Goal: Task Accomplishment & Management: Manage account settings

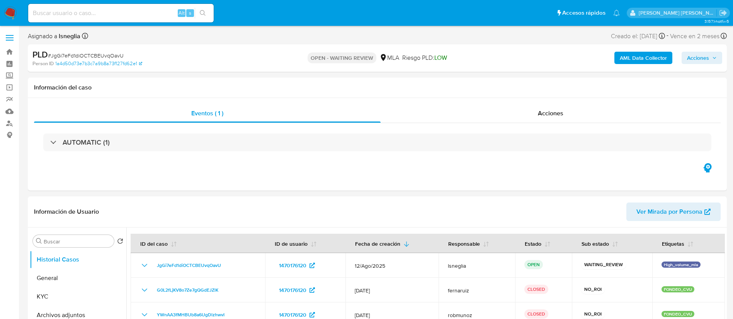
select select "10"
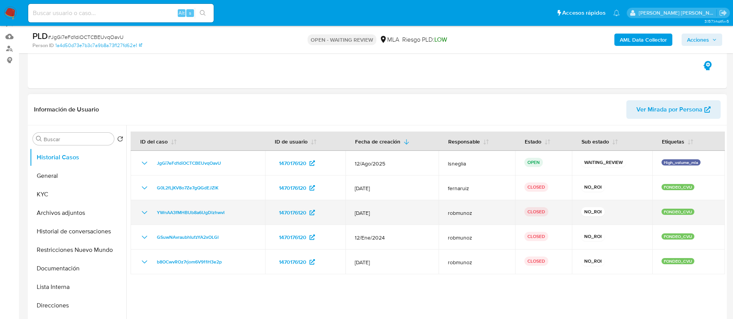
scroll to position [116, 0]
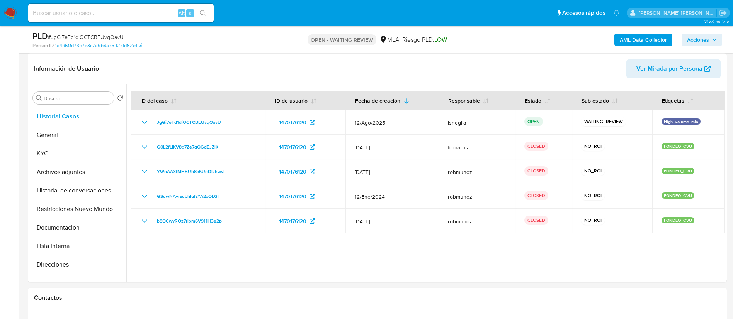
click at [106, 17] on input at bounding box center [120, 13] width 185 height 10
paste input "JJapAIdqbs9xCPoQNFcaTAwN"
type input "JJapAIdqbs9xCPoQNFcaTAwN"
click at [204, 10] on icon "search-icon" at bounding box center [203, 13] width 6 height 6
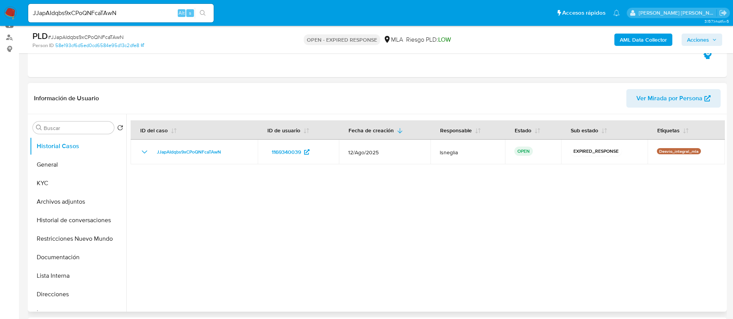
select select "10"
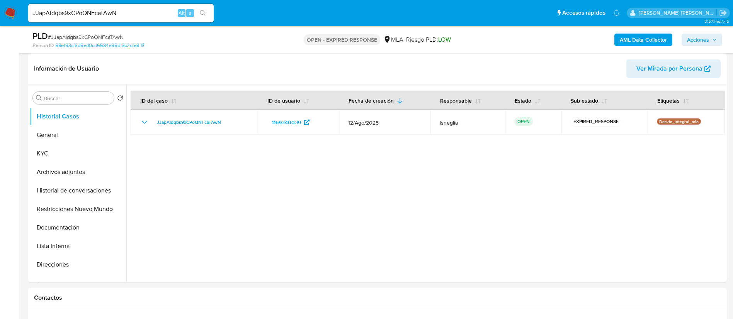
click at [109, 36] on span "# JJapAIdqbs9xCPoQNFcaTAwN" at bounding box center [86, 37] width 76 height 8
copy span "JJapAIdqbs9xCPoQNFcaTAwN"
click at [10, 16] on img at bounding box center [10, 13] width 13 height 13
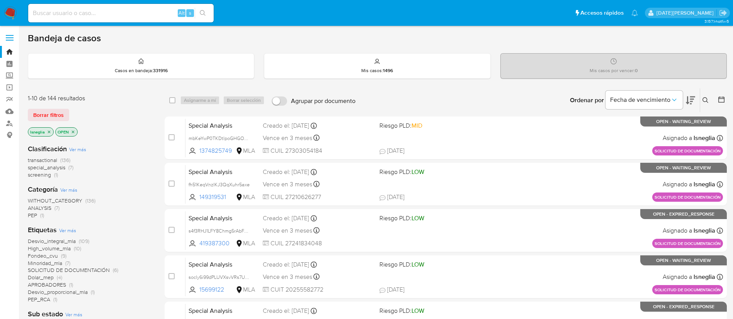
click at [706, 97] on icon at bounding box center [705, 100] width 6 height 6
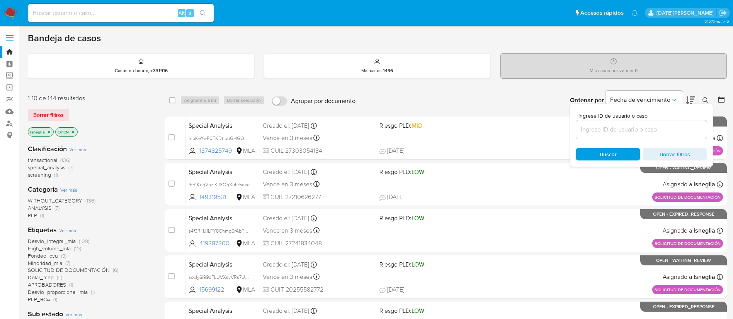
click at [611, 130] on input at bounding box center [641, 130] width 131 height 10
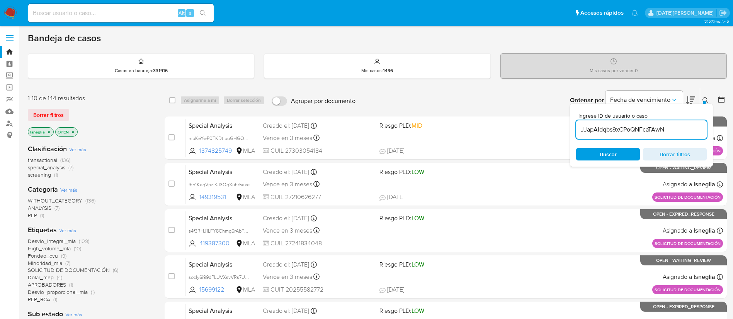
type input "JJapAIdqbs9xCPoQNFcaTAwN"
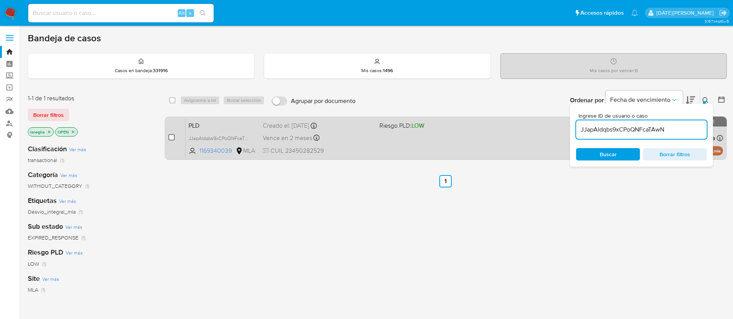
click at [173, 136] on input "checkbox" at bounding box center [171, 137] width 6 height 6
checkbox input "true"
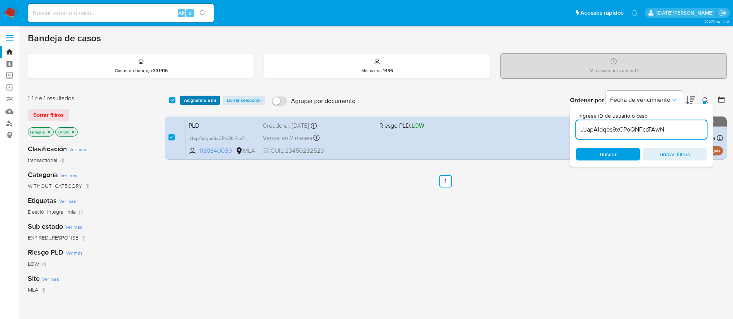
click at [189, 99] on span "Asignarme a mí" at bounding box center [200, 101] width 32 height 8
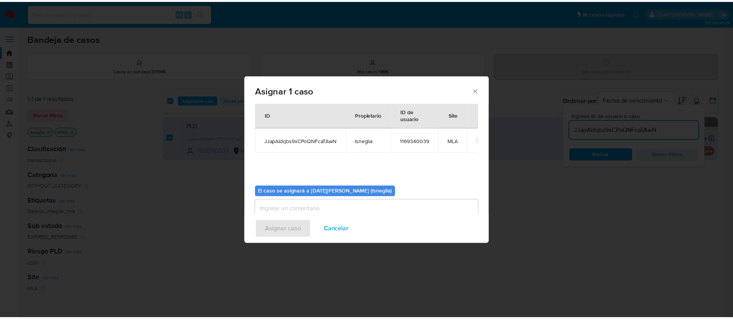
scroll to position [40, 0]
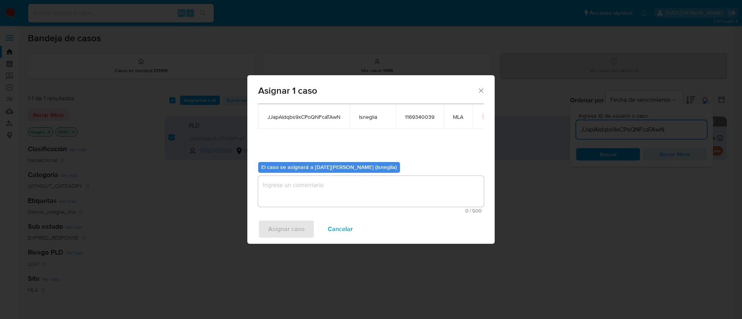
click at [338, 189] on textarea "assign-modal" at bounding box center [371, 191] width 226 height 31
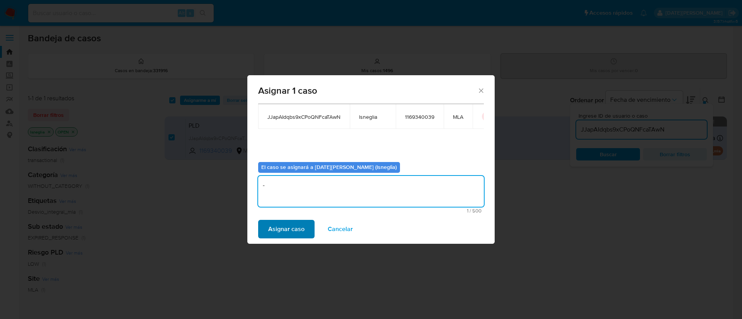
type textarea "-"
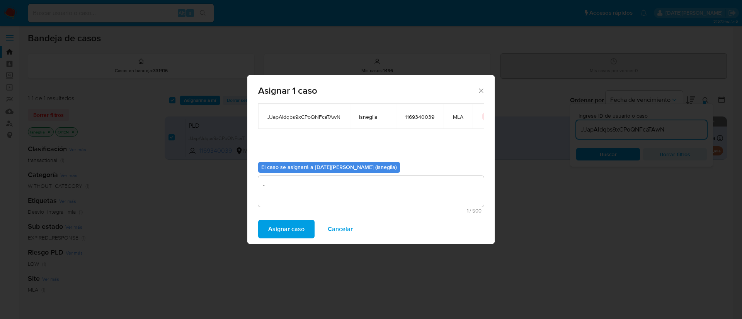
click at [299, 229] on span "Asignar caso" at bounding box center [286, 229] width 36 height 17
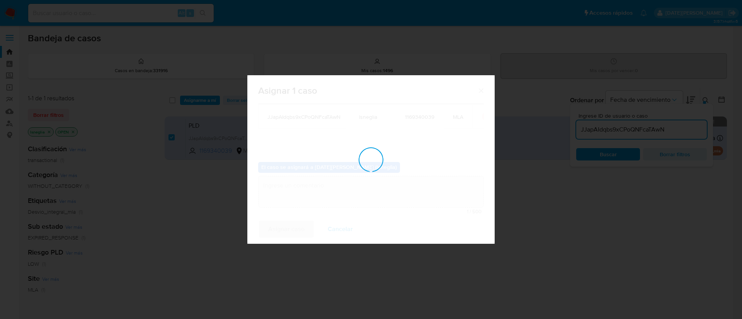
checkbox input "false"
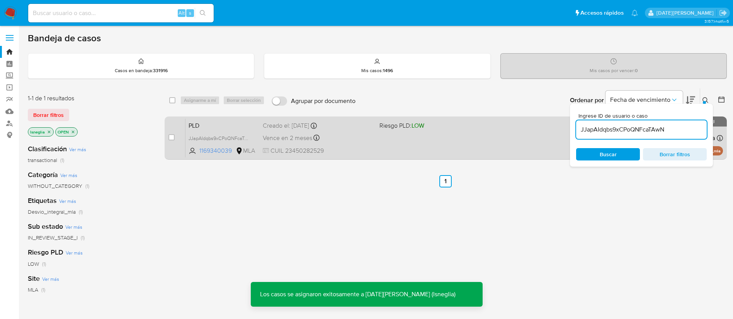
click at [214, 122] on span "PLD" at bounding box center [223, 125] width 68 height 10
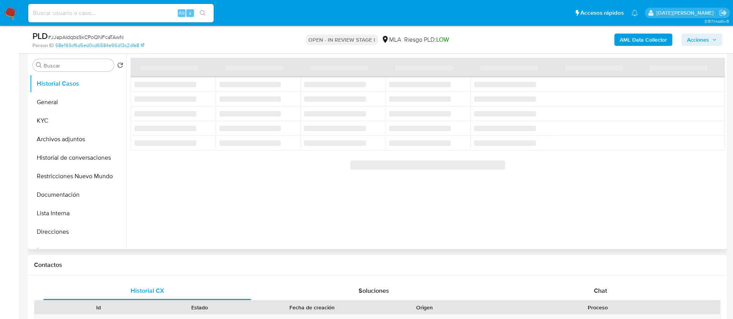
scroll to position [174, 0]
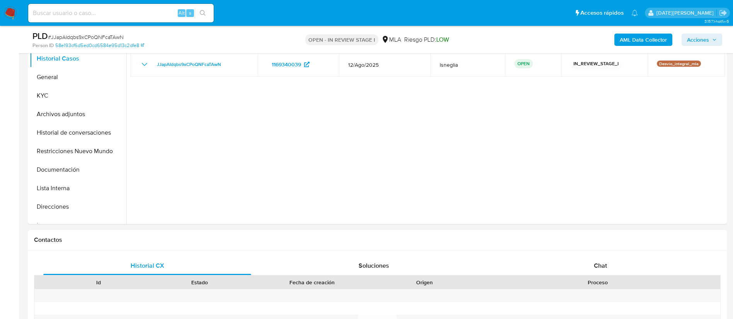
select select "10"
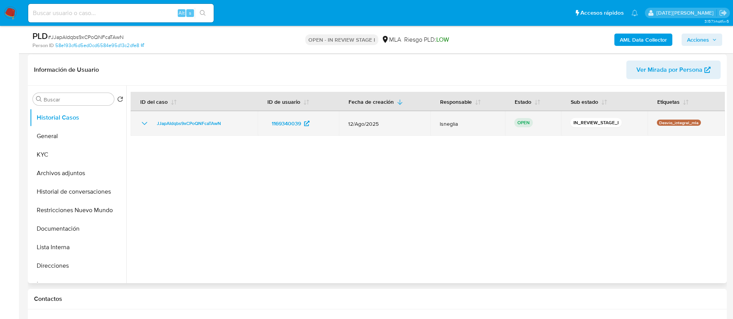
scroll to position [58, 0]
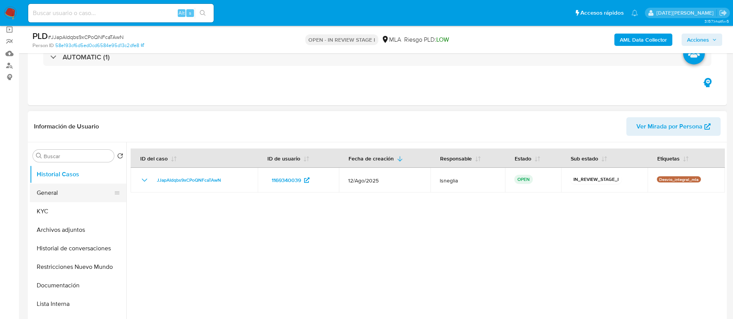
click at [59, 193] on button "General" at bounding box center [75, 193] width 90 height 19
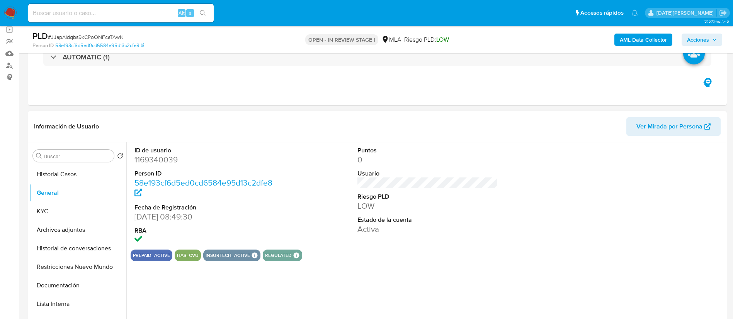
click at [175, 160] on dd "1169340039" at bounding box center [204, 160] width 141 height 11
click at [171, 160] on dd "1169340039" at bounding box center [204, 160] width 141 height 11
click at [148, 158] on dd "1169340039" at bounding box center [204, 160] width 141 height 11
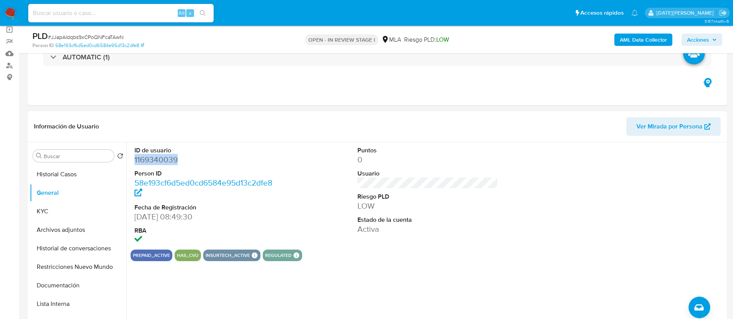
click at [160, 161] on dd "1169340039" at bounding box center [204, 160] width 141 height 11
click at [170, 155] on dd "1169340039" at bounding box center [204, 160] width 141 height 11
drag, startPoint x: 69, startPoint y: 214, endPoint x: 83, endPoint y: 206, distance: 17.2
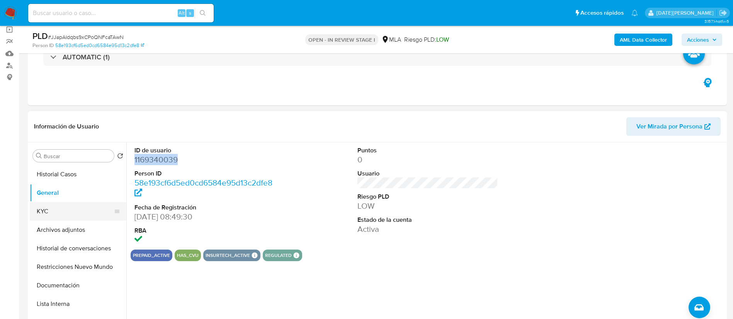
click at [68, 214] on button "KYC" at bounding box center [75, 211] width 90 height 19
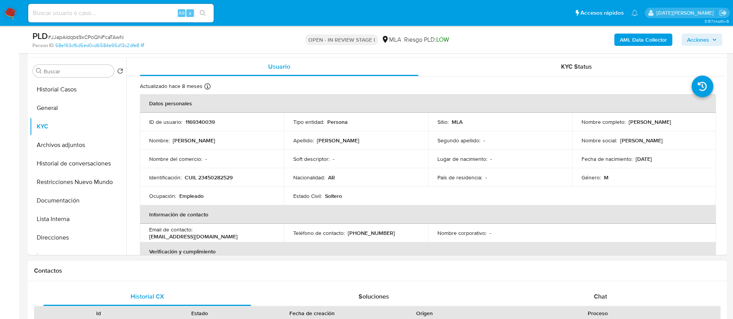
scroll to position [290, 0]
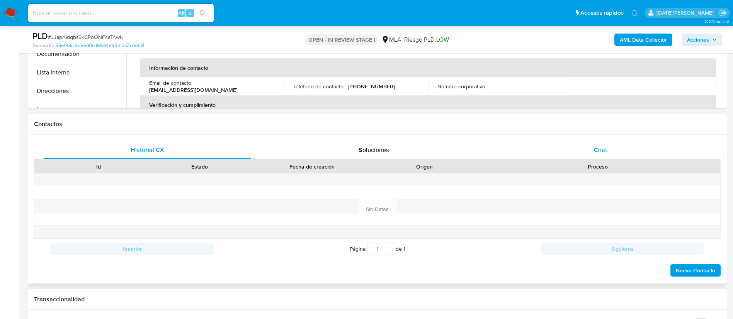
click at [606, 149] on span "Chat" at bounding box center [600, 150] width 13 height 9
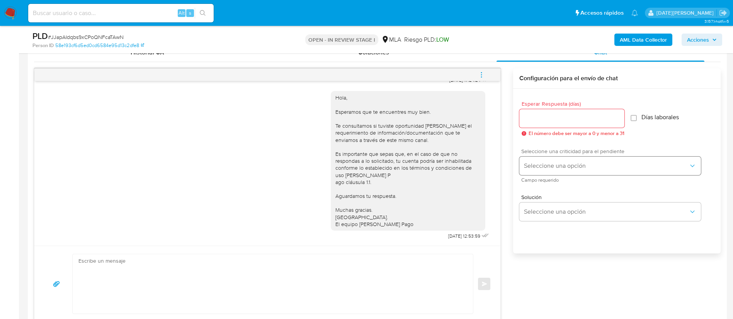
scroll to position [406, 0]
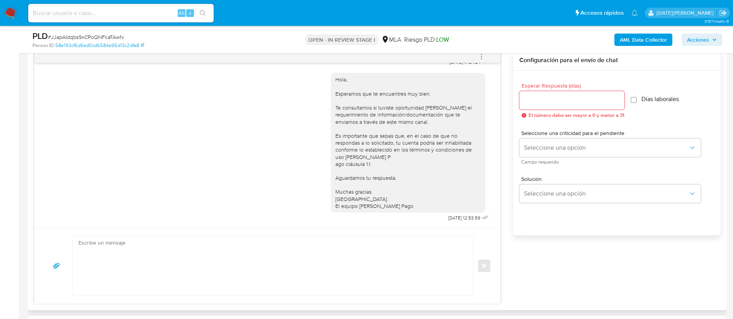
click at [569, 98] on input "Esperar Respuesta (días)" at bounding box center [571, 100] width 105 height 10
type input "3"
click at [330, 274] on textarea at bounding box center [270, 265] width 385 height 59
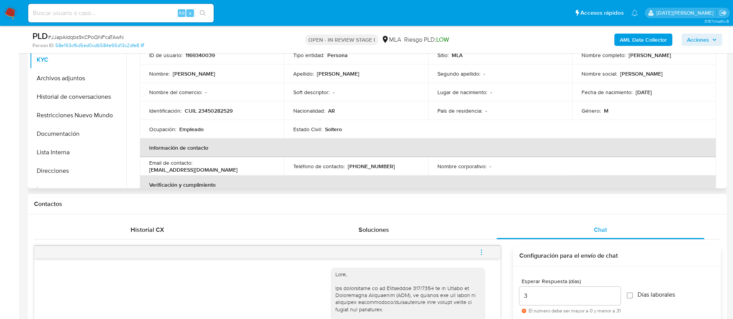
scroll to position [116, 0]
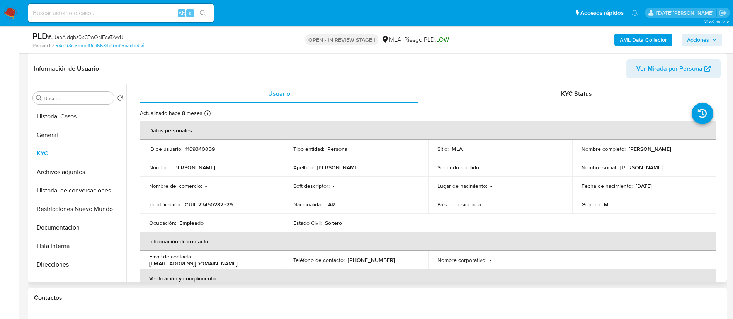
drag, startPoint x: 625, startPoint y: 149, endPoint x: 678, endPoint y: 151, distance: 52.2
click at [678, 151] on div "Nombre completo : Oscar Damián Saez" at bounding box center [644, 149] width 126 height 7
copy p "Oscar Damián Saez"
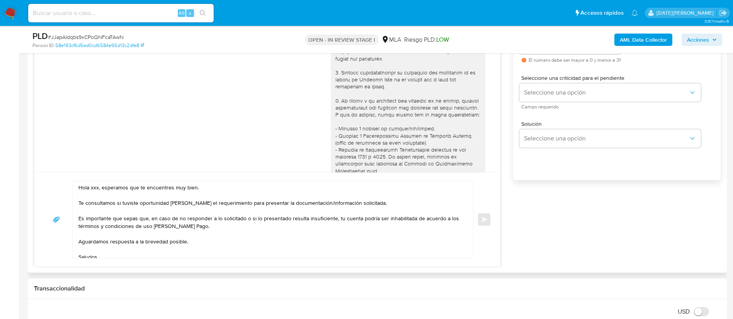
scroll to position [464, 0]
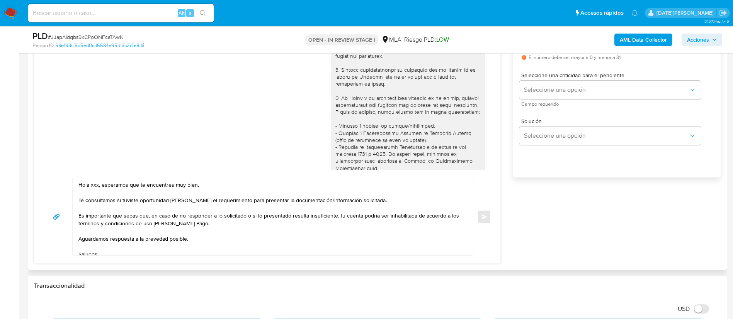
click at [93, 185] on textarea "Hola xxx, esperamos que te encuentres muy bien. Te consultamos si tuviste oport…" at bounding box center [270, 216] width 385 height 77
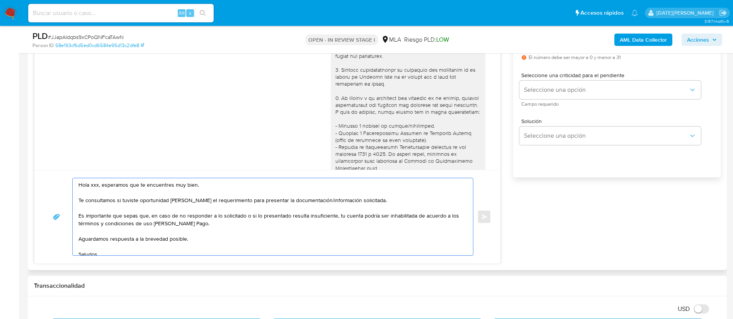
click at [93, 185] on textarea "Hola xxx, esperamos que te encuentres muy bien. Te consultamos si tuviste oport…" at bounding box center [270, 216] width 385 height 77
paste textarea "Oscar Damián Saez"
click at [141, 185] on textarea "Hola Oscar Damián Saez, esperamos que te encuentres muy bien. Te consultamos si…" at bounding box center [270, 216] width 385 height 77
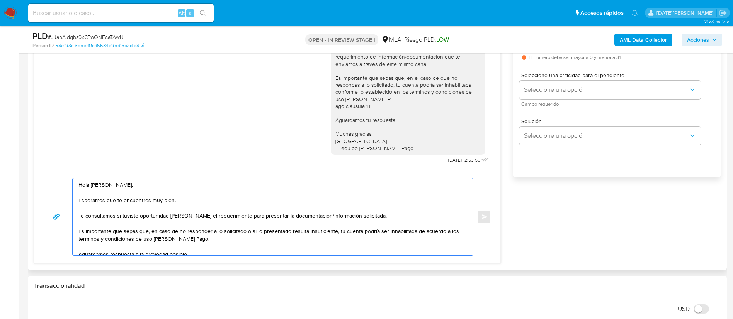
click at [314, 223] on textarea "Hola Oscar Damián Saez, Esperamos que te encuentres muy bien. Te consultamos si…" at bounding box center [270, 216] width 385 height 77
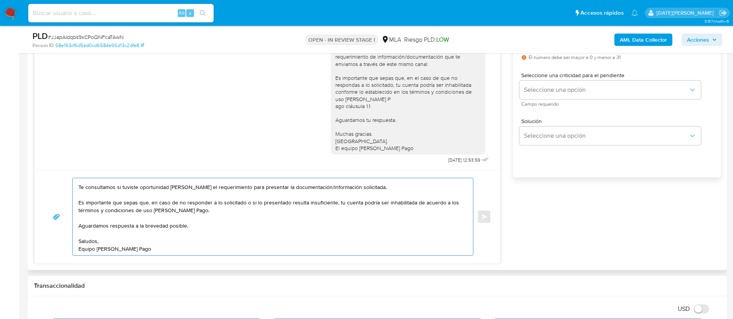
scroll to position [0, 0]
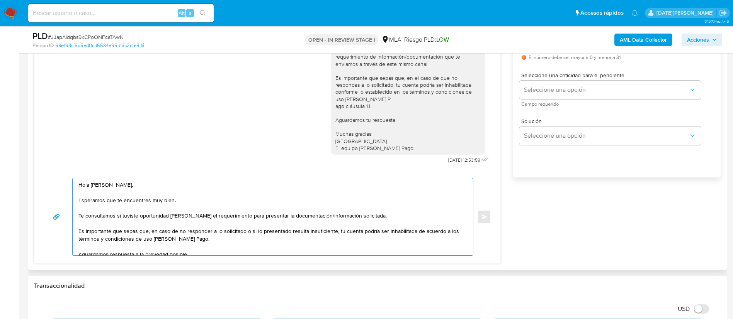
click at [257, 231] on textarea "Hola Oscar Damián Saez, Esperamos que te encuentres muy bien. Te consultamos si…" at bounding box center [270, 216] width 385 height 77
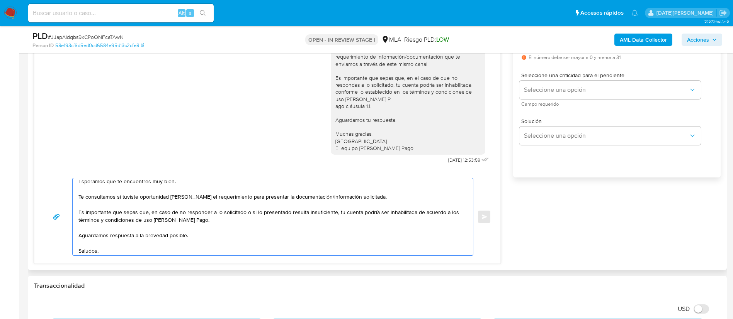
scroll to position [29, 0]
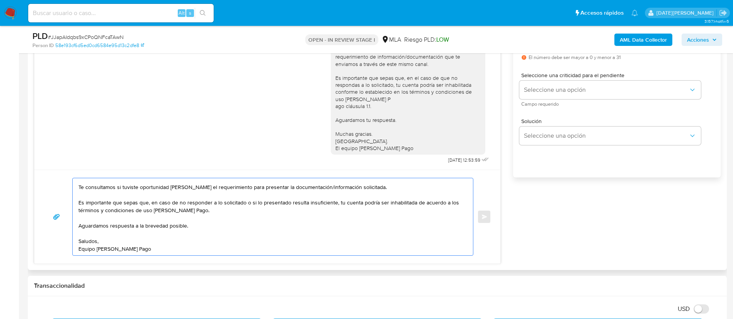
drag, startPoint x: 78, startPoint y: 202, endPoint x: 231, endPoint y: 208, distance: 152.3
click at [231, 208] on textarea "Hola Oscar Damián Saez, Esperamos que te encuentres muy bien. Te consultamos si…" at bounding box center [270, 216] width 385 height 77
click at [277, 201] on textarea "Hola Oscar Damián Saez, Esperamos que te encuentres muy bien. Te consultamos si…" at bounding box center [270, 216] width 385 height 77
drag, startPoint x: 79, startPoint y: 203, endPoint x: 154, endPoint y: 248, distance: 87.5
click at [154, 248] on textarea "Hola Oscar Damián Saez, Esperamos que te encuentres muy bien. Te consultamos si…" at bounding box center [270, 216] width 385 height 77
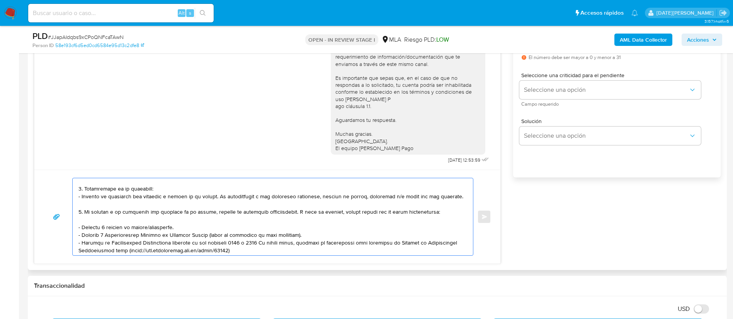
scroll to position [116, 0]
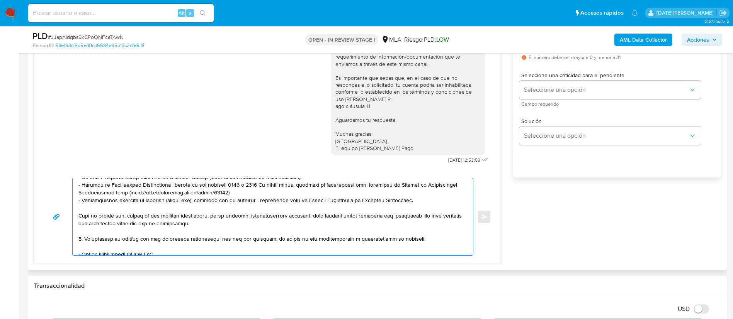
drag, startPoint x: 79, startPoint y: 237, endPoint x: 415, endPoint y: 201, distance: 337.3
click at [416, 200] on textarea at bounding box center [270, 216] width 385 height 77
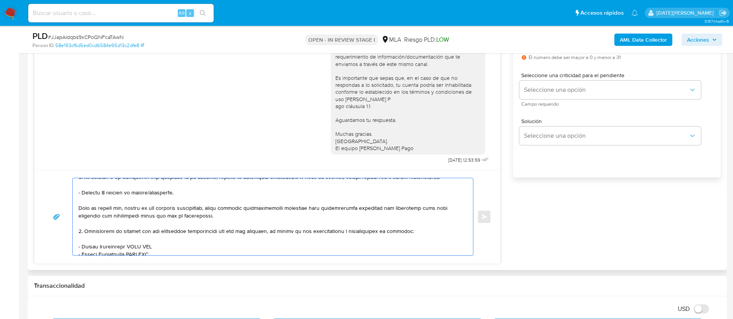
scroll to position [94, 0]
drag, startPoint x: 82, startPoint y: 248, endPoint x: 156, endPoint y: 247, distance: 74.6
click at [156, 247] on textarea at bounding box center [270, 216] width 385 height 77
paste textarea "Gabriela De Los Ange Rocco"
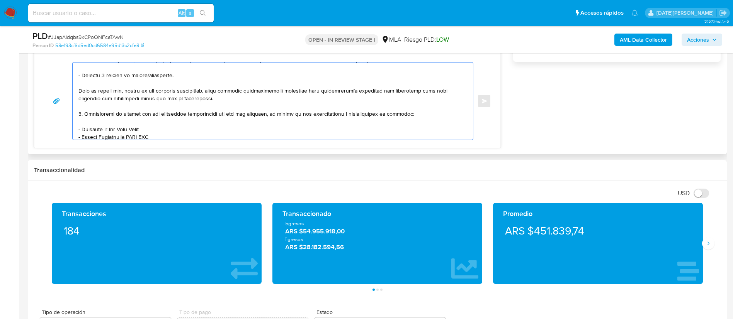
scroll to position [141, 0]
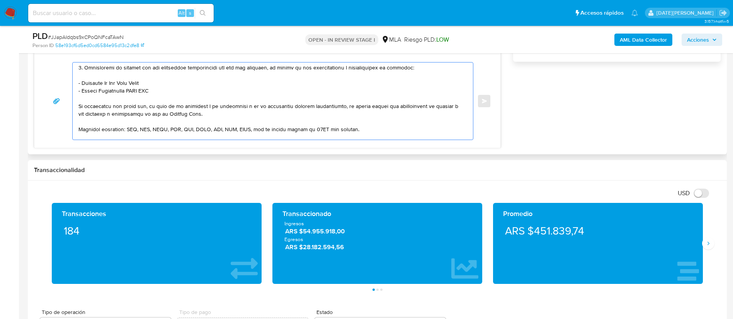
drag, startPoint x: 83, startPoint y: 136, endPoint x: 157, endPoint y: 90, distance: 87.3
click at [157, 90] on textarea at bounding box center [270, 101] width 385 height 77
paste textarea "F 458 Sa"
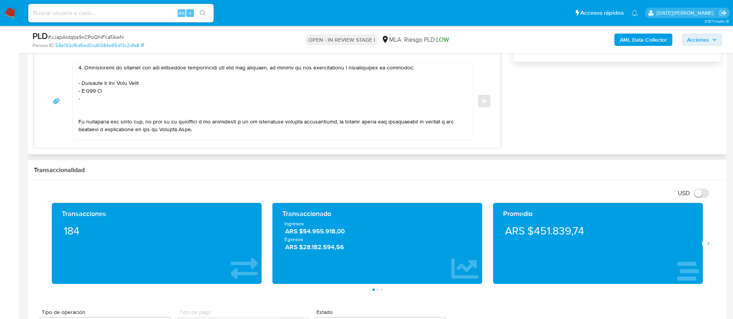
click at [106, 89] on textarea at bounding box center [270, 101] width 385 height 77
click at [100, 95] on textarea at bounding box center [270, 101] width 385 height 77
paste textarea "Alejandro Oscar Sanches"
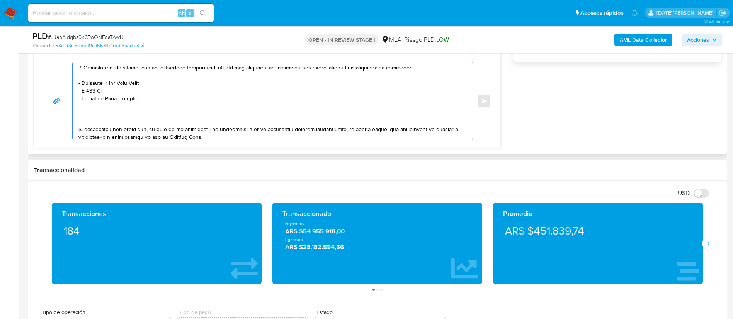
click at [154, 118] on textarea at bounding box center [270, 101] width 385 height 77
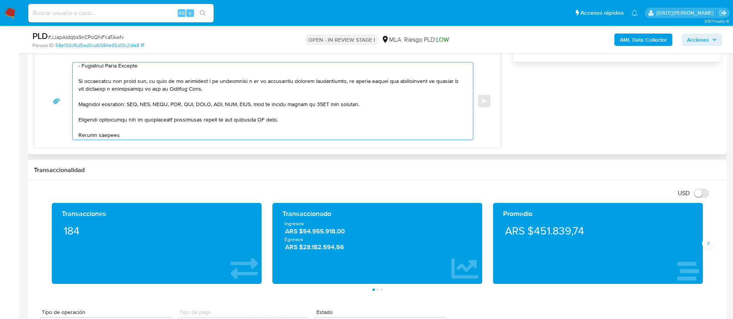
scroll to position [199, 0]
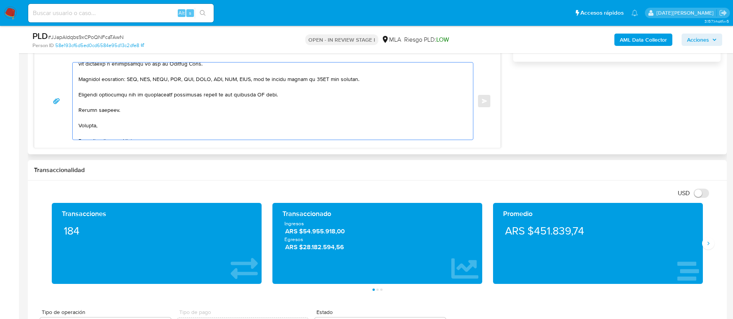
click at [263, 95] on textarea at bounding box center [270, 101] width 385 height 77
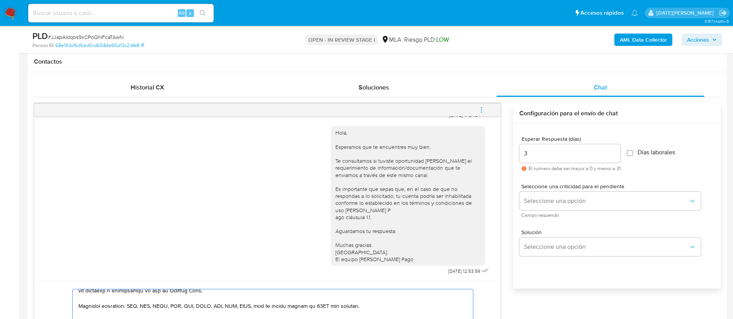
scroll to position [348, 0]
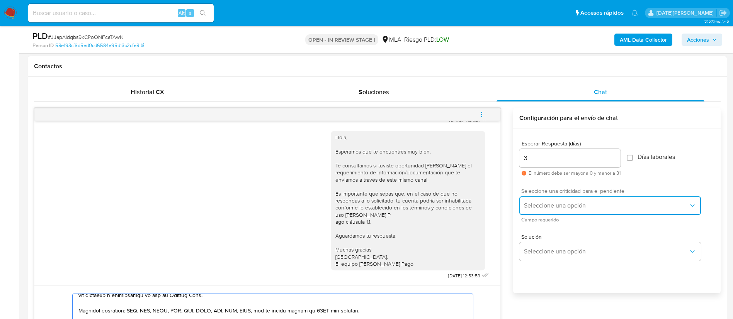
click at [541, 206] on span "Seleccione una opción" at bounding box center [606, 206] width 165 height 8
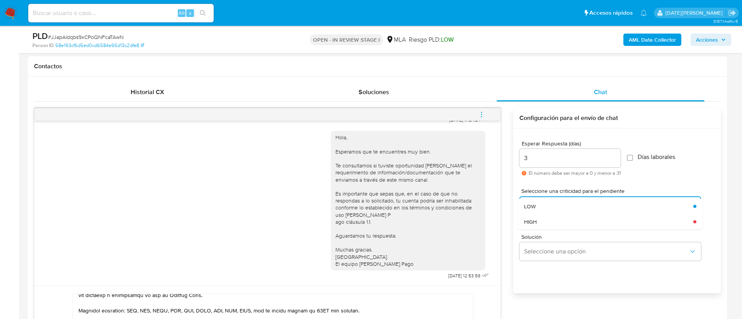
click at [549, 224] on div "HIGH" at bounding box center [608, 221] width 169 height 15
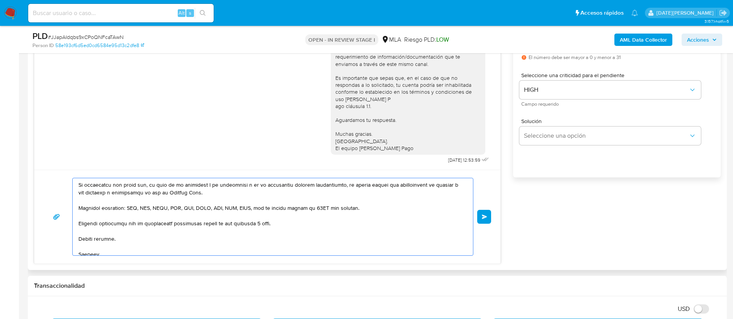
scroll to position [0, 0]
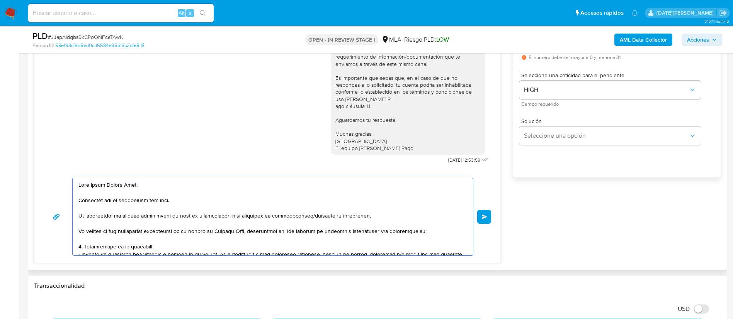
click at [328, 222] on textarea at bounding box center [270, 216] width 385 height 77
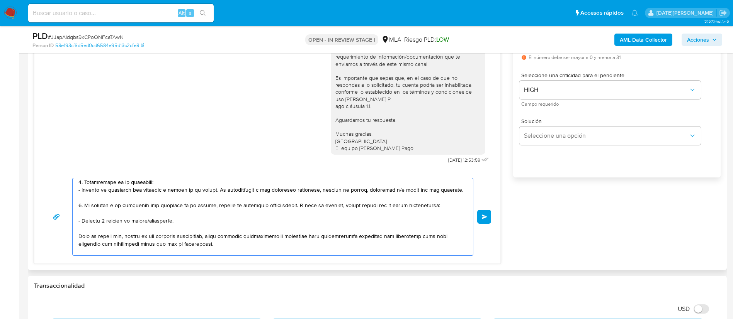
scroll to position [58, 0]
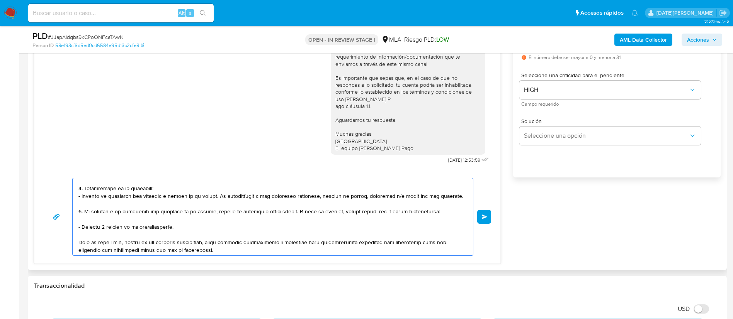
drag, startPoint x: 381, startPoint y: 212, endPoint x: 445, endPoint y: 212, distance: 64.9
click at [445, 212] on textarea at bounding box center [270, 216] width 385 height 77
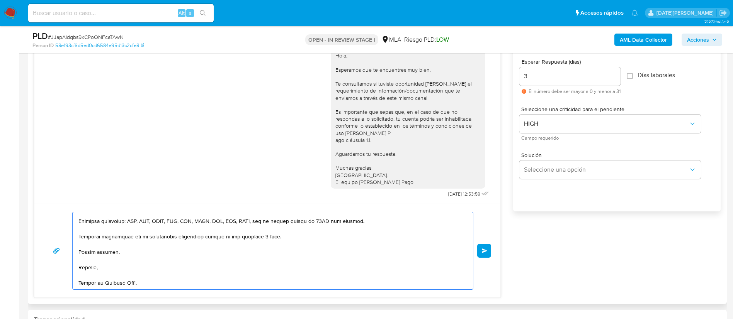
scroll to position [406, 0]
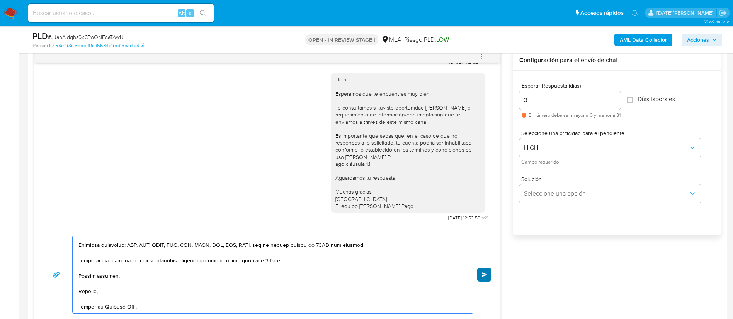
type textarea "Hola Oscar Damián Saez, Esperamos que te encuentres muy bien. Te consultamos si…"
click at [481, 277] on button "Enviar" at bounding box center [484, 275] width 14 height 14
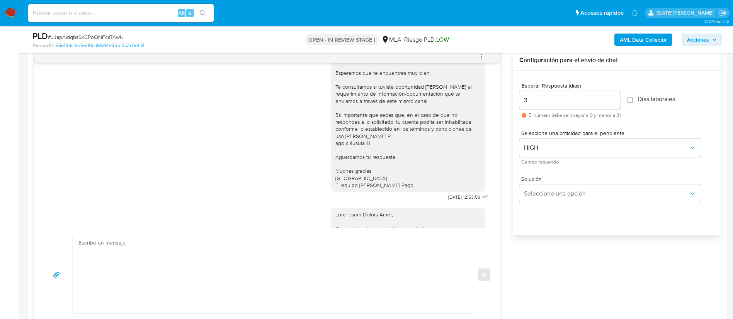
scroll to position [852, 0]
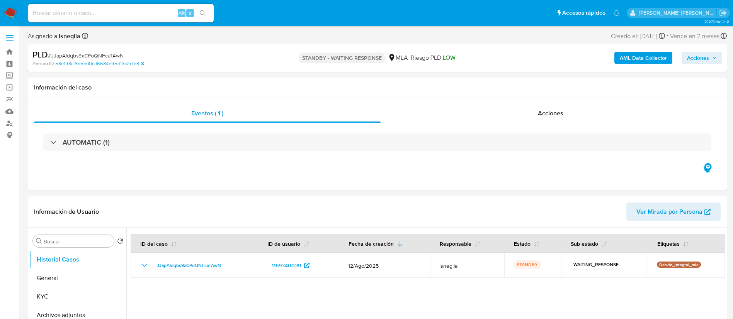
select select "10"
click at [56, 295] on button "KYC" at bounding box center [75, 297] width 90 height 19
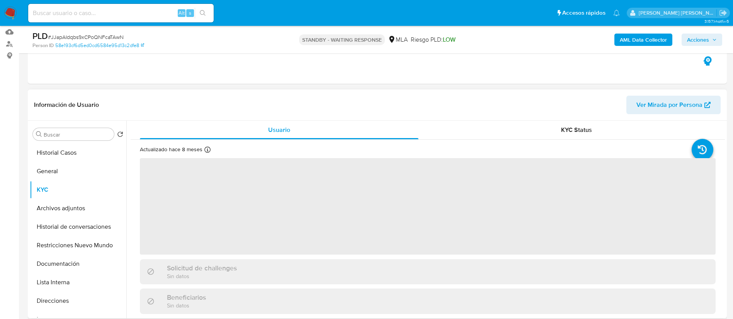
scroll to position [116, 0]
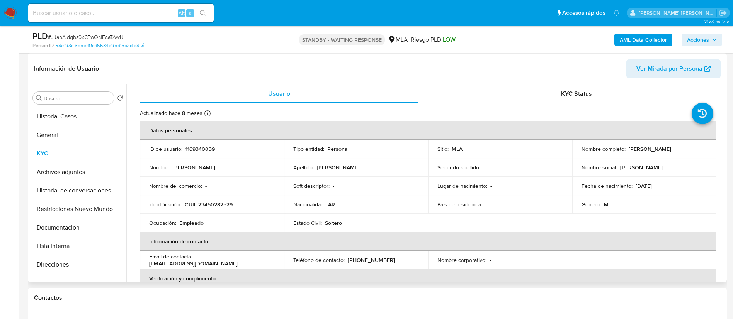
drag, startPoint x: 627, startPoint y: 149, endPoint x: 676, endPoint y: 151, distance: 49.1
click at [676, 151] on div "Nombre completo : Oscar Damián Saez" at bounding box center [644, 149] width 126 height 7
copy p "Oscar Damián Saez"
drag, startPoint x: 186, startPoint y: 204, endPoint x: 234, endPoint y: 203, distance: 48.3
click at [234, 203] on div "Identificación : CUIL 23450282529" at bounding box center [212, 204] width 126 height 7
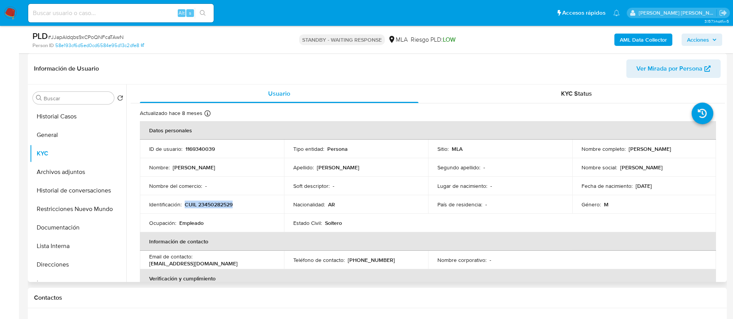
copy p "CUIL 23450282529"
click at [216, 206] on p "CUIL 23450282529" at bounding box center [209, 204] width 48 height 7
click at [67, 141] on button "General" at bounding box center [75, 135] width 90 height 19
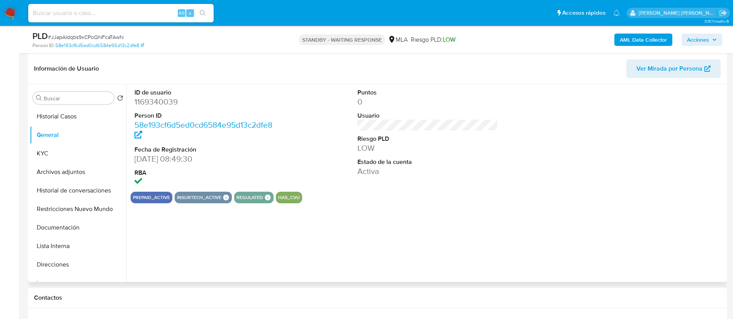
click at [159, 102] on dd "1169340039" at bounding box center [204, 102] width 141 height 11
copy dd "1169340039"
click at [61, 165] on button "Archivos adjuntos" at bounding box center [75, 172] width 90 height 19
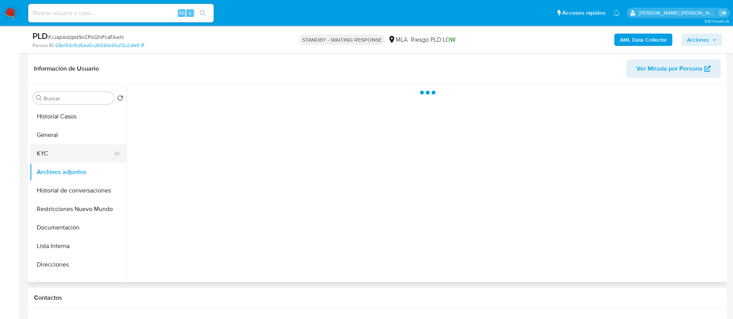
click at [64, 160] on button "KYC" at bounding box center [75, 153] width 90 height 19
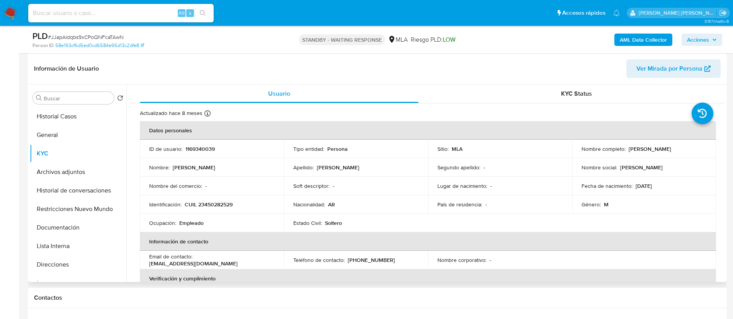
drag, startPoint x: 626, startPoint y: 150, endPoint x: 673, endPoint y: 148, distance: 46.8
click at [673, 148] on div "Nombre completo : Oscar Damián Saez" at bounding box center [644, 149] width 126 height 7
copy p "Oscar Damián Saez"
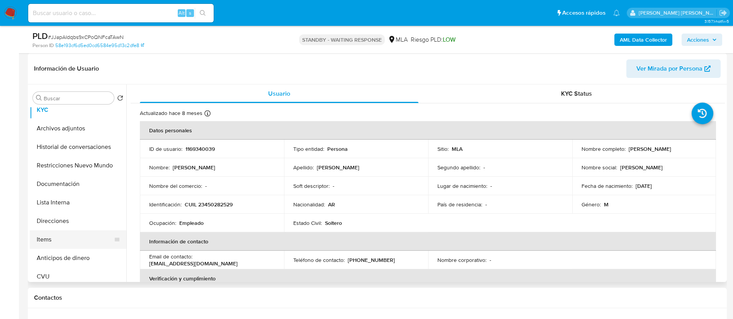
scroll to position [58, 0]
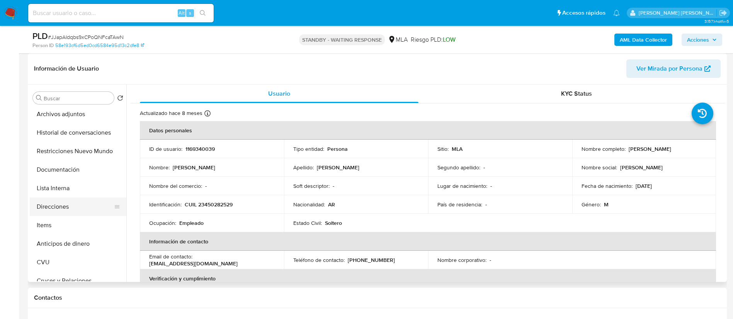
click at [60, 215] on button "Direcciones" at bounding box center [75, 207] width 90 height 19
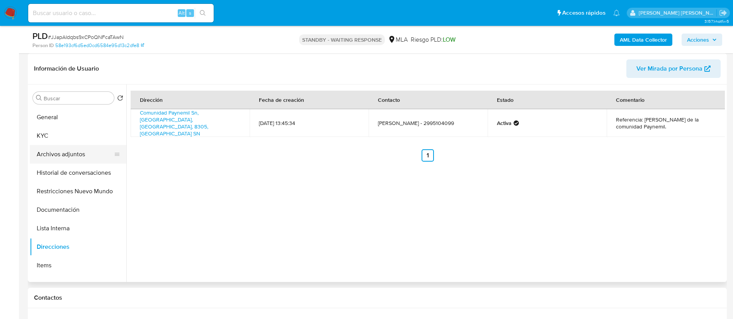
scroll to position [0, 0]
click at [51, 155] on button "KYC" at bounding box center [75, 153] width 90 height 19
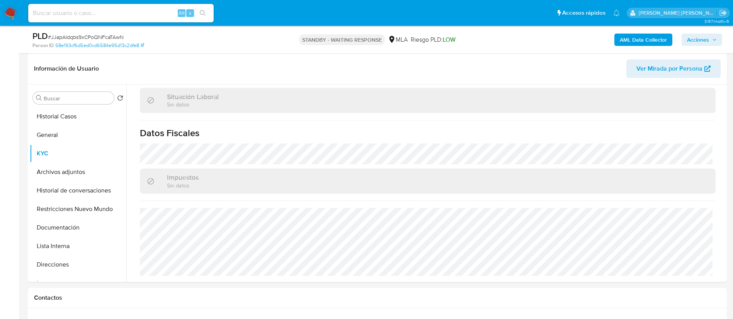
scroll to position [400, 0]
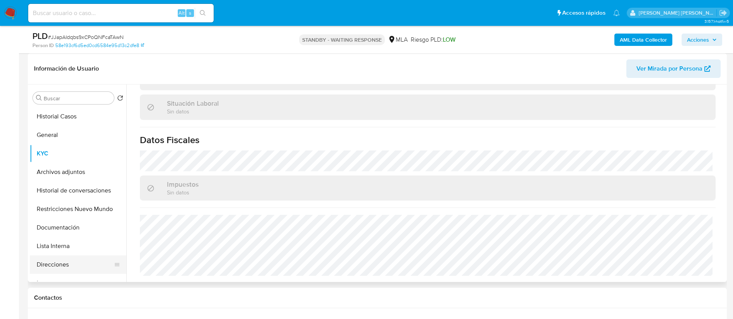
click at [56, 267] on button "Direcciones" at bounding box center [75, 265] width 90 height 19
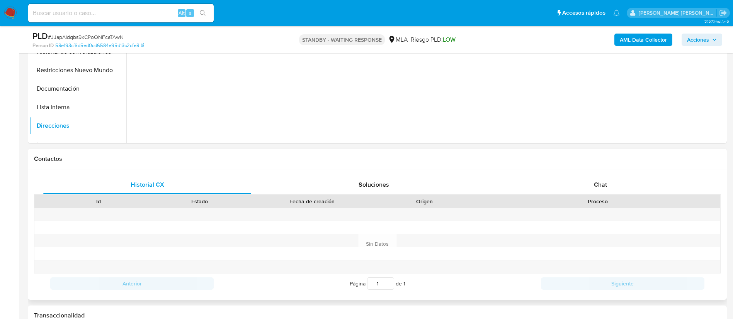
scroll to position [290, 0]
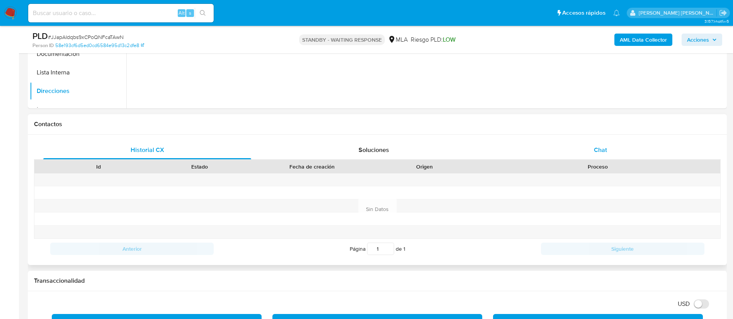
click at [599, 144] on div "Chat" at bounding box center [600, 150] width 208 height 19
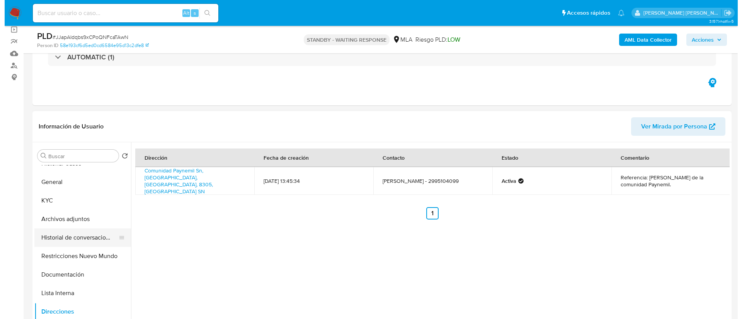
scroll to position [0, 0]
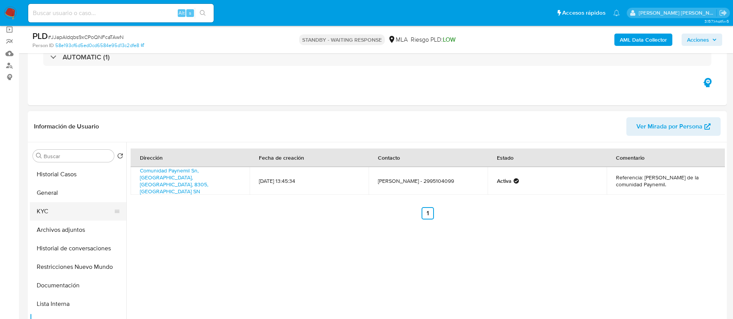
click at [60, 211] on button "KYC" at bounding box center [75, 211] width 90 height 19
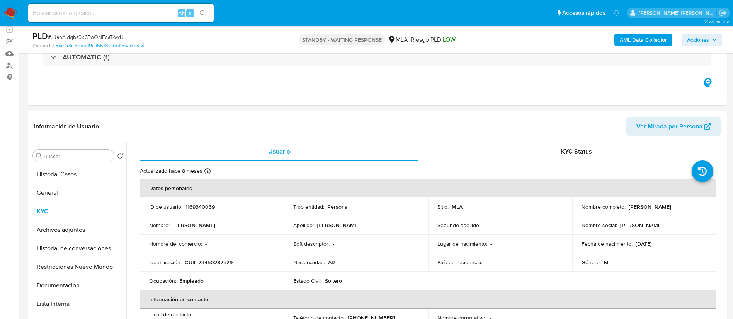
click at [636, 36] on b "AML Data Collector" at bounding box center [643, 40] width 47 height 12
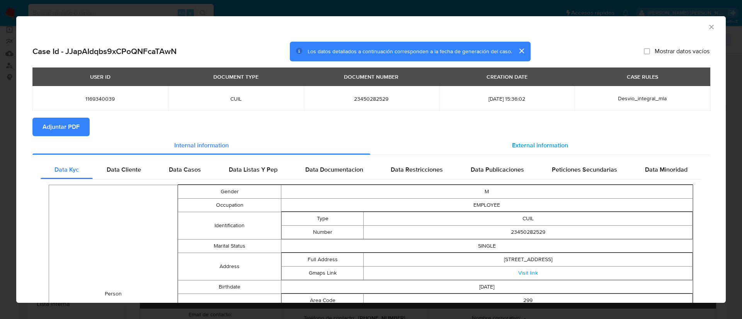
click at [527, 141] on span "External information" at bounding box center [540, 145] width 56 height 9
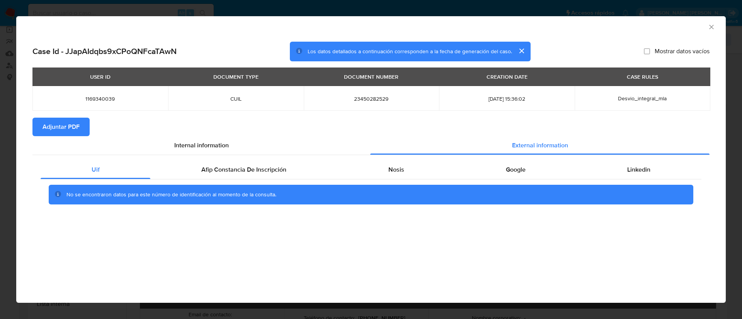
click at [73, 125] on span "Adjuntar PDF" at bounding box center [60, 127] width 37 height 17
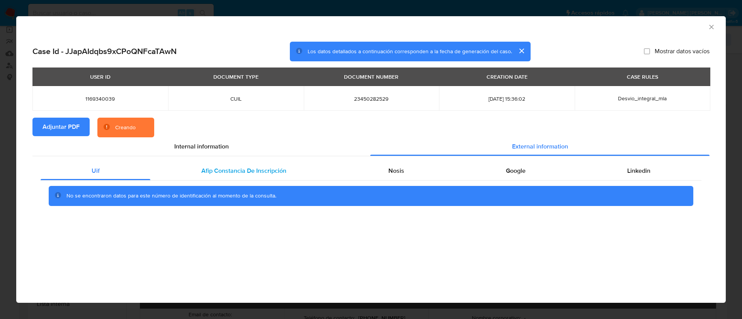
click at [256, 174] on span "Afip Constancia De Inscripción" at bounding box center [243, 171] width 85 height 9
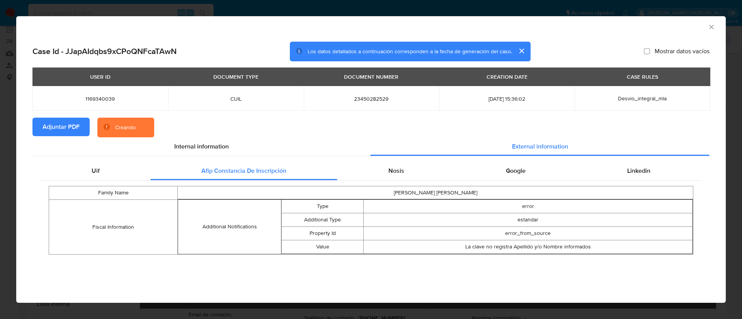
click at [374, 185] on div "Family Name SAEZ OSCAR DAMIAN Fiscal Information Additional Notifications Type …" at bounding box center [371, 221] width 661 height 80
click at [399, 174] on span "Nosis" at bounding box center [396, 171] width 16 height 9
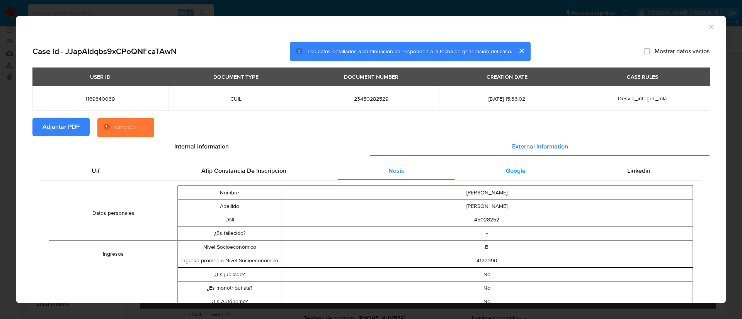
click at [493, 164] on div "Google" at bounding box center [515, 171] width 121 height 19
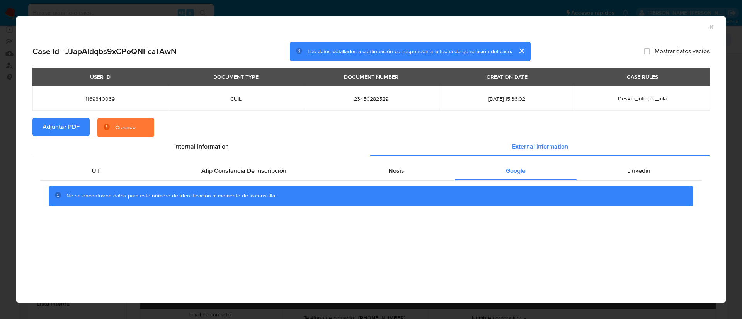
click at [609, 161] on div "Uif Afip Constancia De Inscripción Nosis Google Linkedin No se encontraron dato…" at bounding box center [370, 186] width 677 height 61
click at [619, 169] on div "Linkedin" at bounding box center [638, 171] width 125 height 19
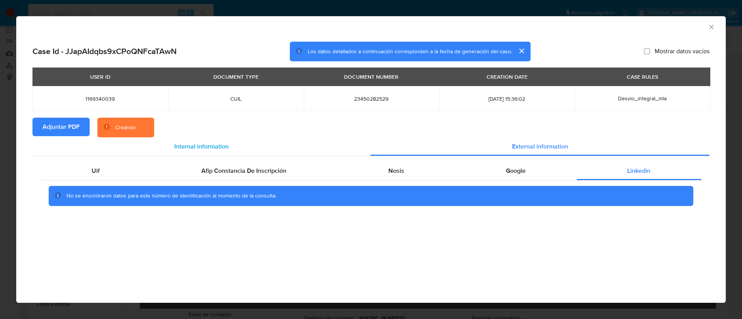
click at [250, 145] on div "Internal information" at bounding box center [201, 147] width 338 height 19
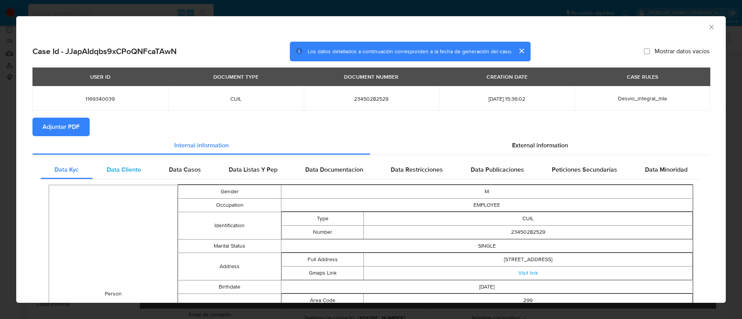
click at [130, 173] on span "Data Cliente" at bounding box center [124, 169] width 34 height 9
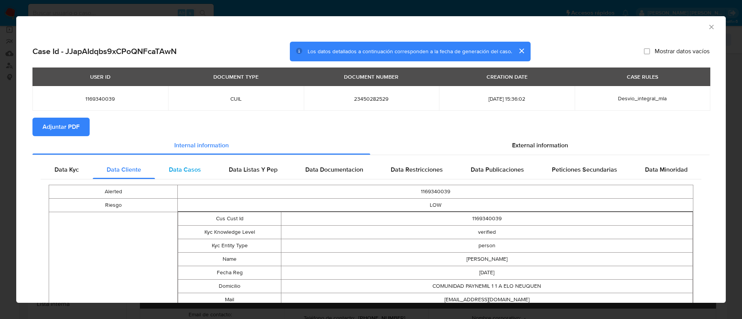
click at [180, 167] on span "Data Casos" at bounding box center [185, 169] width 32 height 9
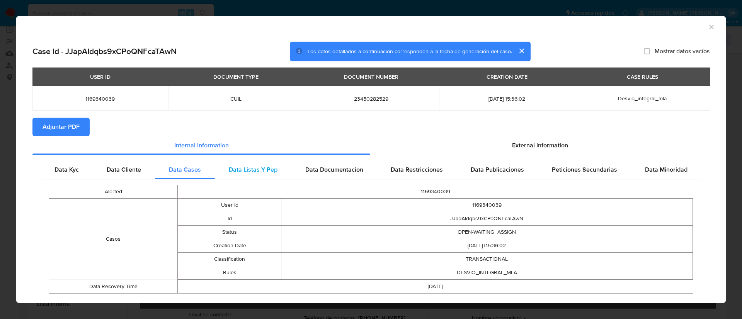
click at [250, 163] on div "Data Listas Y Pep" at bounding box center [253, 170] width 76 height 19
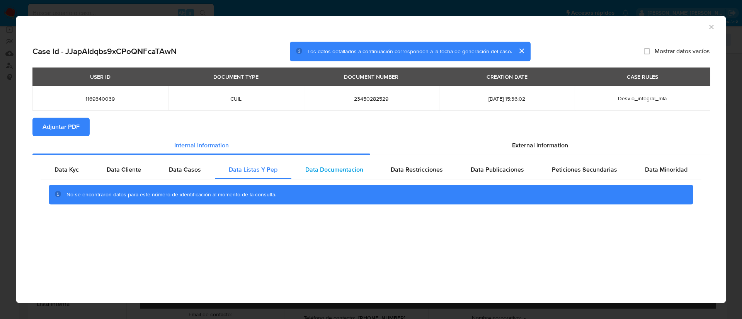
click at [321, 161] on div "Data Documentacion" at bounding box center [334, 170] width 86 height 19
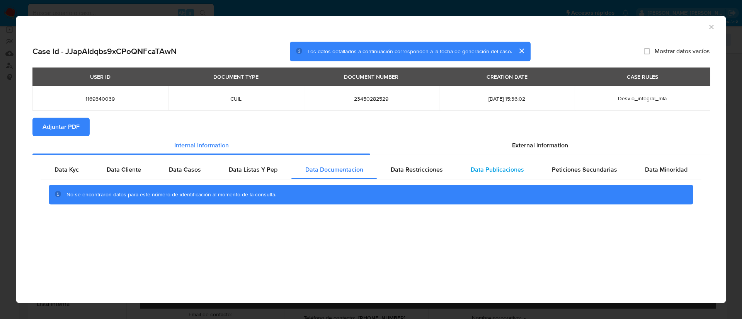
drag, startPoint x: 413, startPoint y: 168, endPoint x: 510, endPoint y: 171, distance: 96.6
click at [414, 168] on span "Data Restricciones" at bounding box center [417, 169] width 52 height 9
click at [512, 171] on span "Data Publicaciones" at bounding box center [497, 169] width 53 height 9
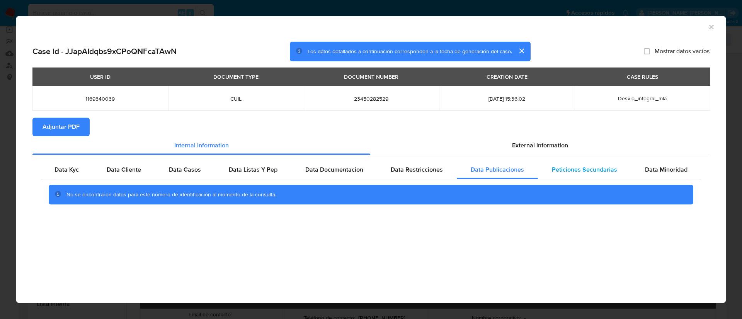
click at [579, 173] on span "Peticiones Secundarias" at bounding box center [584, 169] width 65 height 9
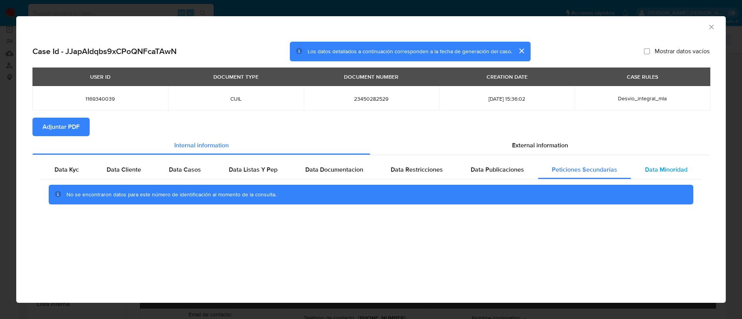
click at [666, 173] on span "Data Minoridad" at bounding box center [666, 169] width 42 height 9
click at [715, 30] on div "AML Data Collector" at bounding box center [370, 25] width 709 height 19
click at [710, 28] on icon "Cerrar ventana" at bounding box center [711, 27] width 8 height 8
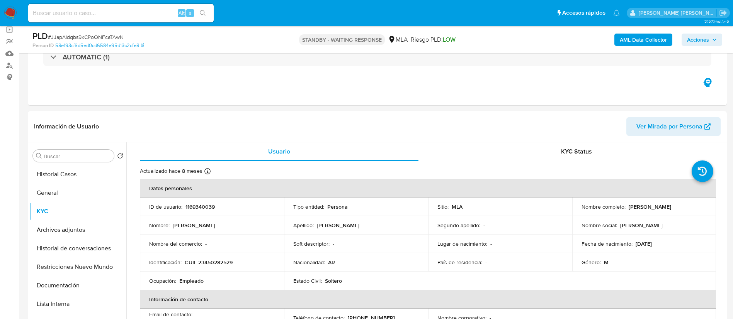
click at [117, 13] on input at bounding box center [120, 13] width 185 height 10
paste input "K5RbaSMCIFNrRL9sVrjRr7o8"
type input "K5RbaSMCIFNrRL9sVrjRr7o8"
click at [208, 12] on button "search-icon" at bounding box center [203, 13] width 16 height 11
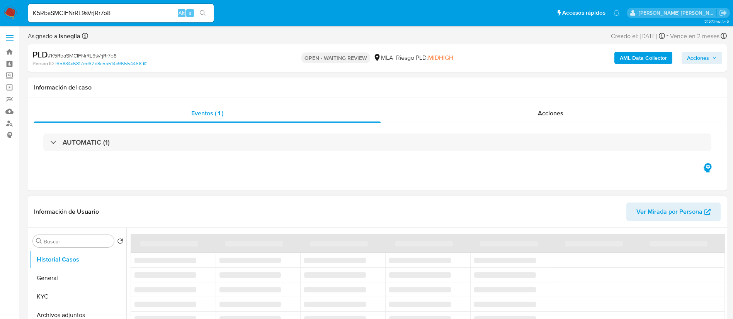
select select "10"
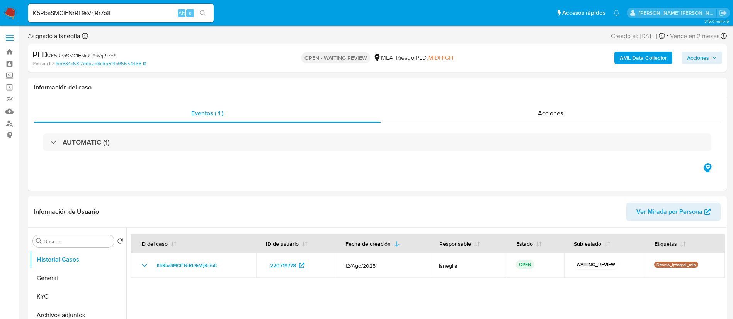
click at [98, 55] on span "# K5RbaSMCIFNrRL9sVrjRr7o8" at bounding box center [82, 56] width 69 height 8
copy span "K5RbaSMCIFNrRL9sVrjRr7o8"
click at [10, 12] on img at bounding box center [10, 13] width 13 height 13
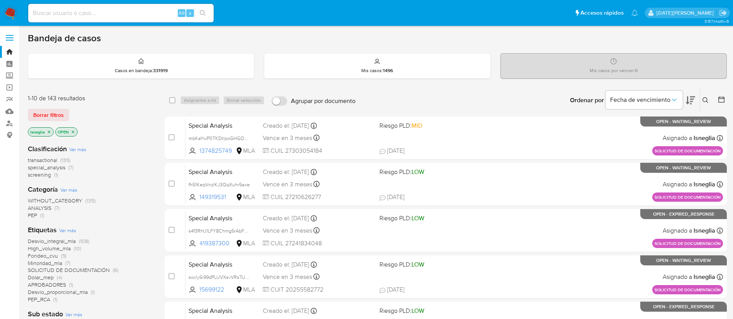
click at [707, 100] on icon at bounding box center [705, 100] width 6 height 6
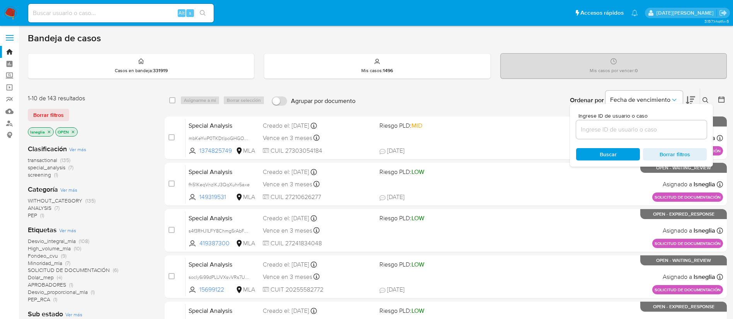
click at [639, 134] on input at bounding box center [641, 130] width 131 height 10
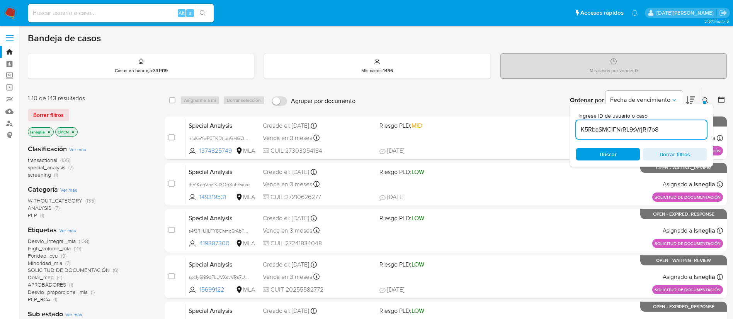
type input "K5RbaSMCIFNrRL9sVrjRr7o8"
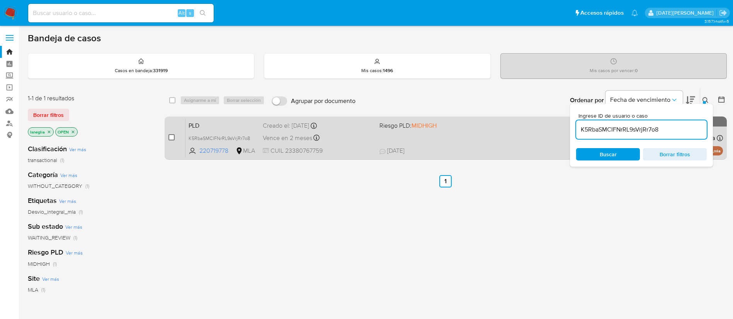
click at [172, 136] on input "checkbox" at bounding box center [171, 137] width 6 height 6
checkbox input "true"
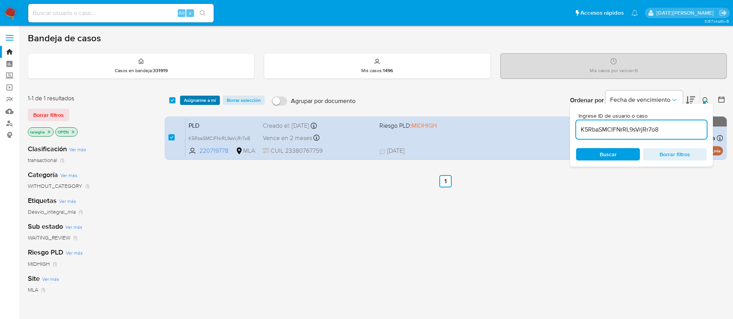
click at [206, 99] on span "Asignarme a mí" at bounding box center [200, 101] width 32 height 8
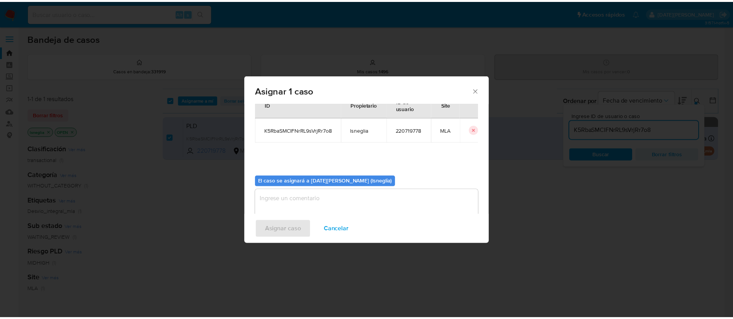
scroll to position [40, 0]
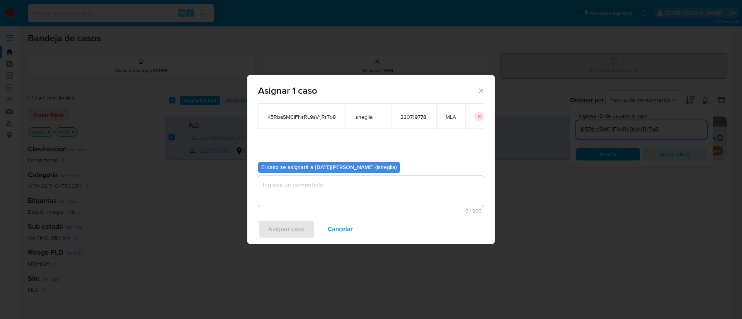
click at [320, 188] on textarea "assign-modal" at bounding box center [371, 191] width 226 height 31
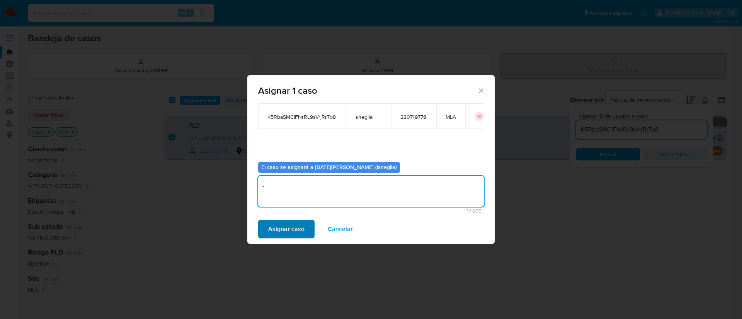
type textarea "."
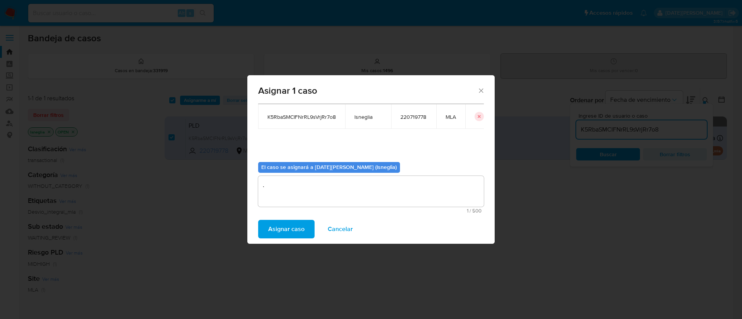
click at [290, 233] on span "Asignar caso" at bounding box center [286, 229] width 36 height 17
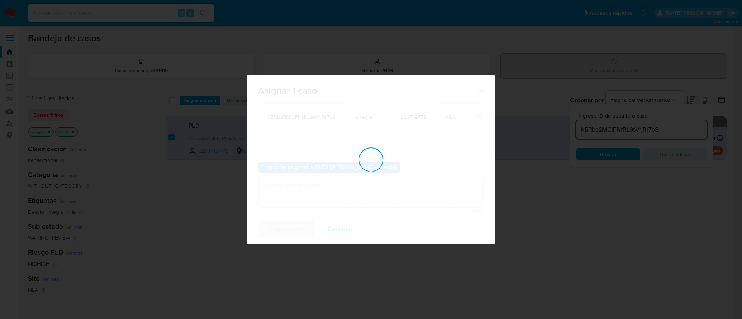
checkbox input "false"
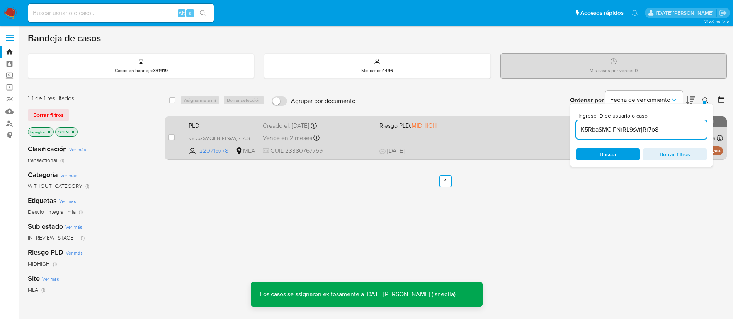
click at [216, 121] on span "PLD" at bounding box center [223, 125] width 68 height 10
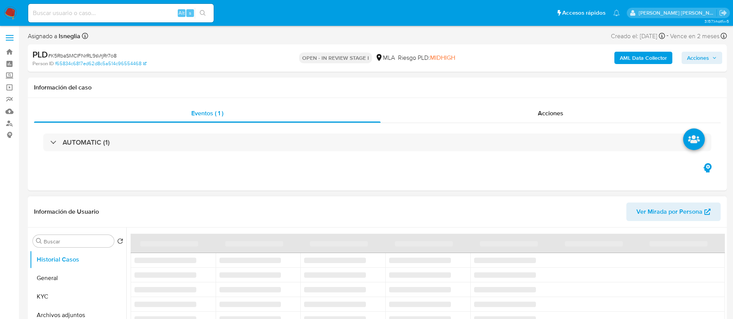
select select "10"
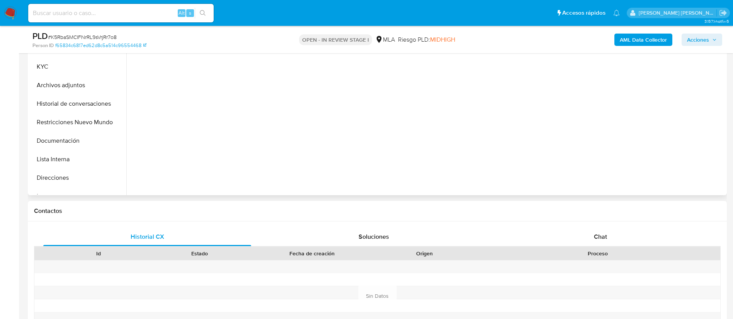
scroll to position [232, 0]
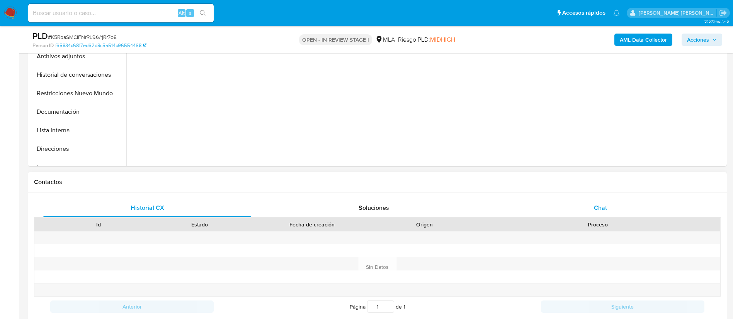
click at [589, 201] on div "Chat" at bounding box center [600, 208] width 208 height 19
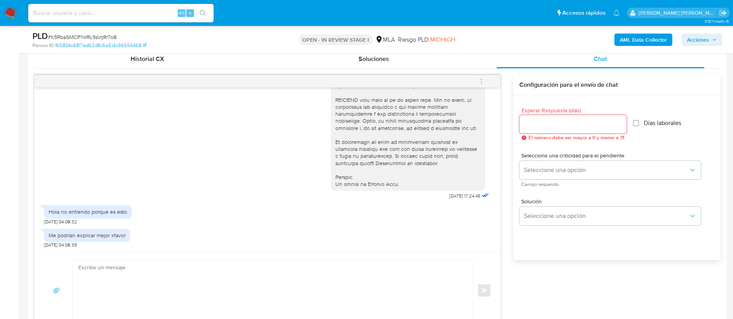
scroll to position [406, 0]
